Goal: Task Accomplishment & Management: Use online tool/utility

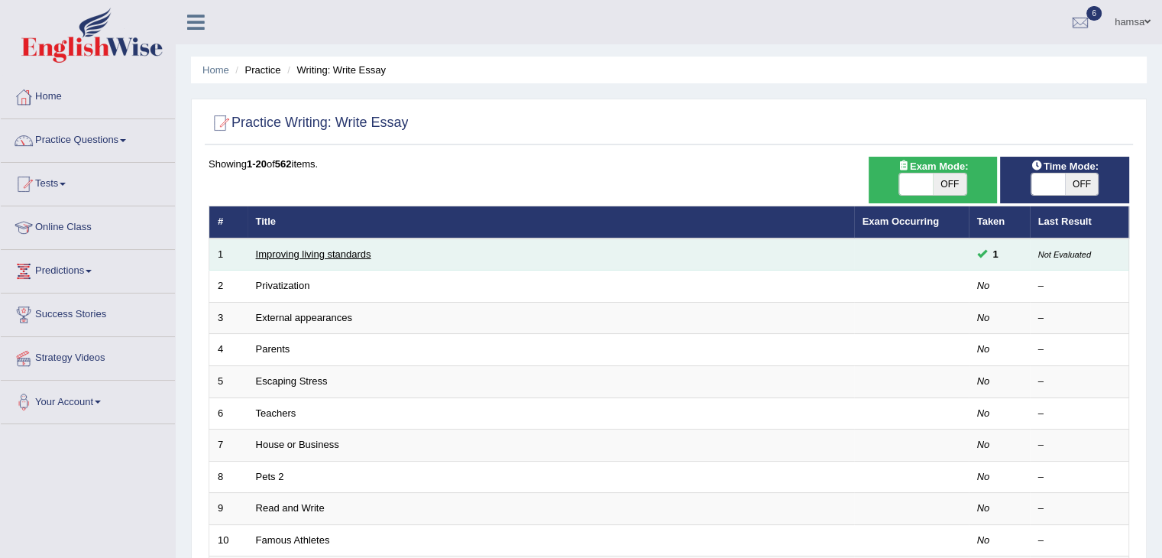
click at [309, 253] on link "Improving living standards" at bounding box center [313, 253] width 115 height 11
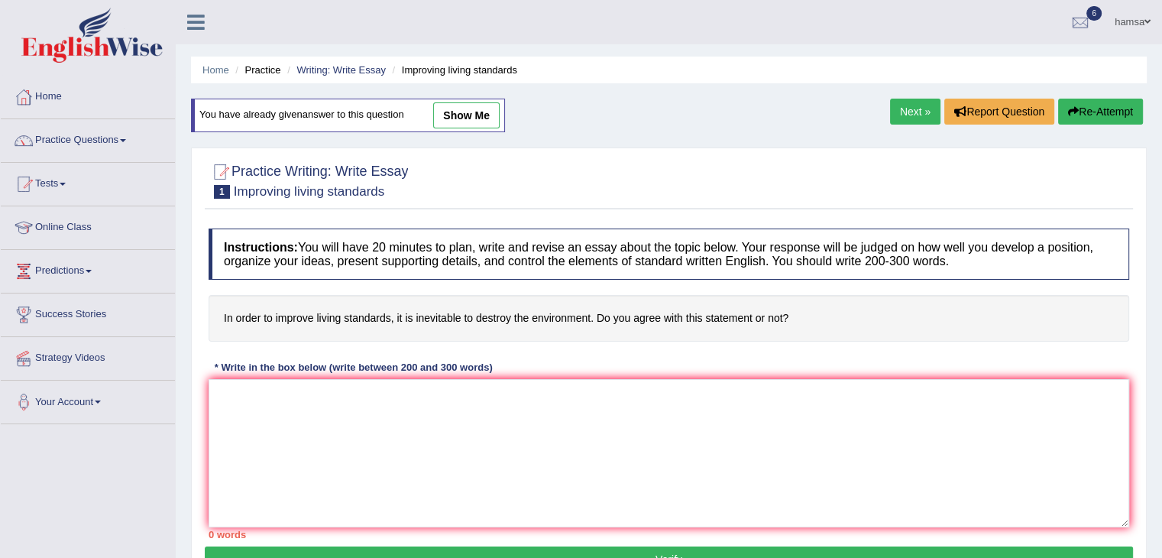
click at [445, 319] on h4 "In order to improve living standards, it is inevitable to destroy the environme…" at bounding box center [669, 318] width 921 height 47
click at [868, 426] on textarea at bounding box center [669, 453] width 921 height 148
type textarea "y"
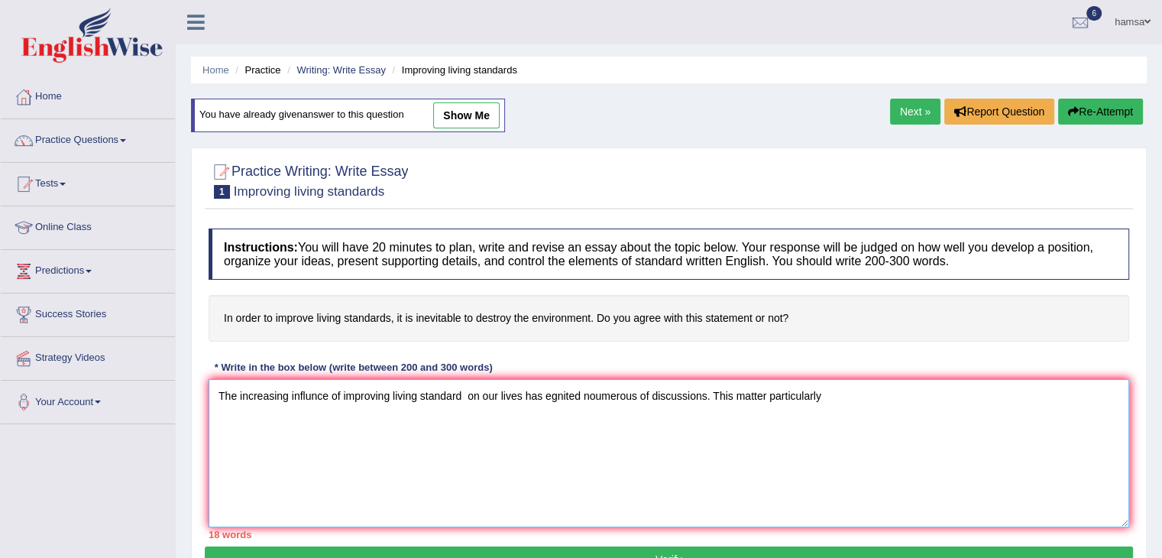
click at [767, 393] on textarea "The increasing influnce of improving living standard on our lives has egnited n…" at bounding box center [669, 453] width 921 height 148
click at [838, 397] on textarea "The increasing influnce of improving living standard on our lives has egnited n…" at bounding box center [669, 453] width 921 height 148
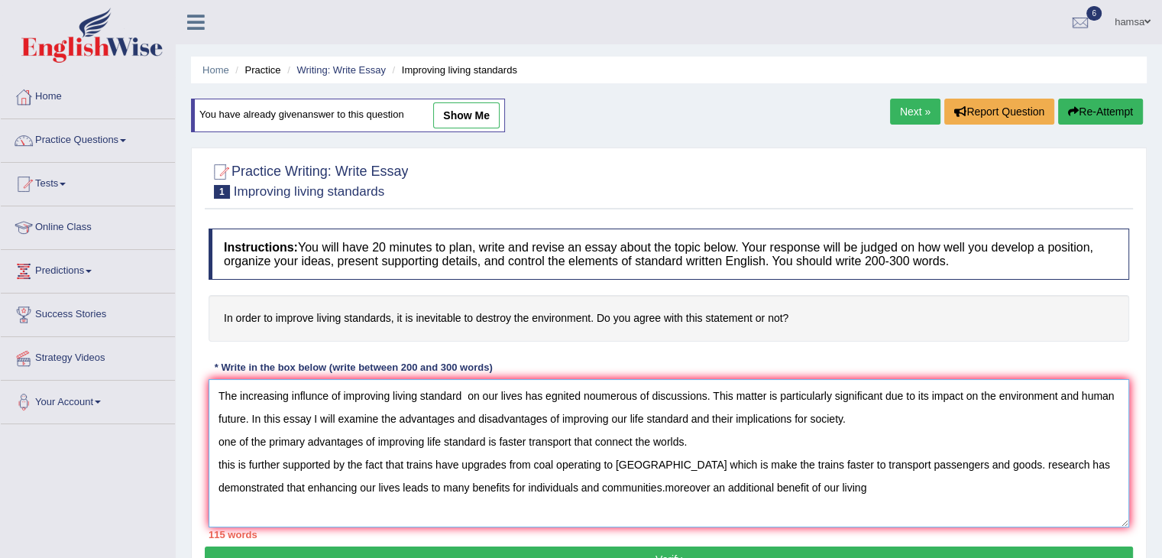
click at [606, 485] on textarea "The increasing influnce of improving living standard on our lives has egnited n…" at bounding box center [669, 453] width 921 height 148
click at [803, 485] on textarea "The increasing influnce of improving living standard on our lives has egnited n…" at bounding box center [669, 453] width 921 height 148
click at [590, 484] on textarea "The increasing influnce of improving living standard on our lives has egnited n…" at bounding box center [669, 453] width 921 height 148
click at [590, 487] on textarea "The increasing influnce of improving living standard on our lives has egnited n…" at bounding box center [669, 453] width 921 height 148
click at [592, 488] on textarea "The increasing influnce of improving living standard on our lives has egnited n…" at bounding box center [669, 453] width 921 height 148
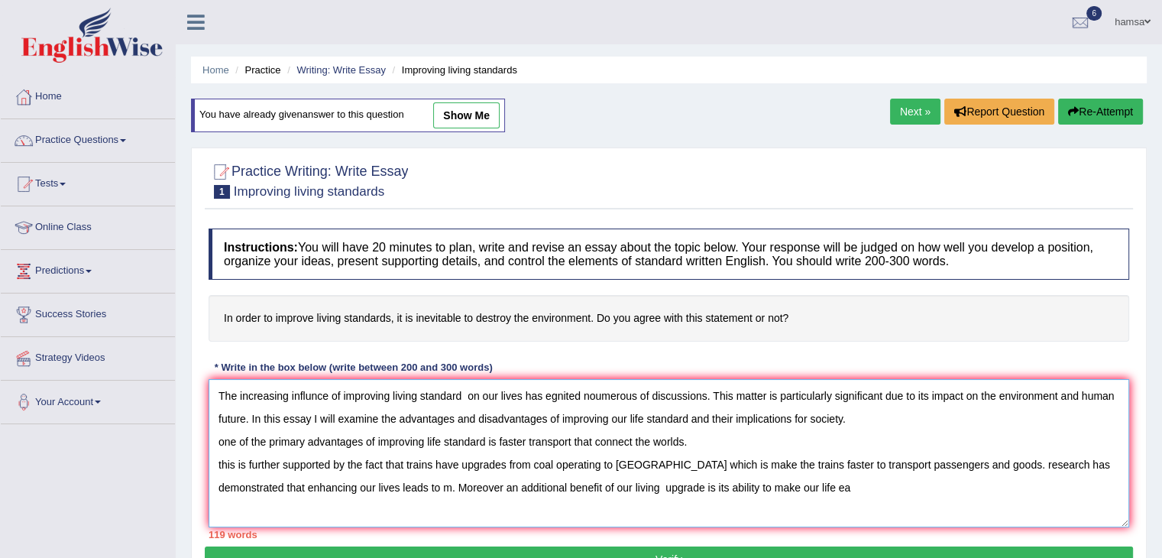
type textarea "The increasing influnce of improving living standard on our lives has egnited n…"
